Goal: Entertainment & Leisure: Consume media (video, audio)

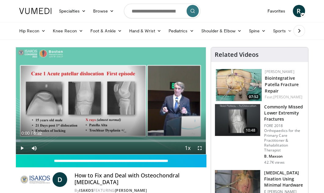
click at [22, 148] on span "Video Player" at bounding box center [22, 148] width 12 height 12
click at [200, 149] on span "Video Player" at bounding box center [200, 148] width 12 height 12
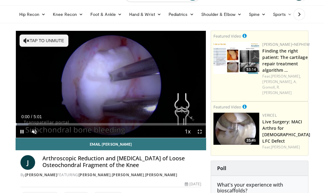
scroll to position [16, 0]
click at [198, 131] on span "Video Player" at bounding box center [200, 131] width 12 height 12
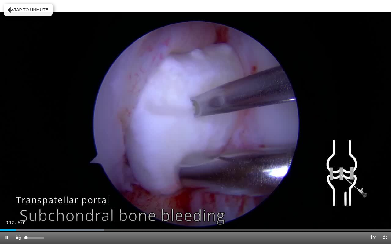
click at [18, 193] on span "Video Player" at bounding box center [18, 237] width 12 height 12
